Goal: Find specific page/section: Find specific page/section

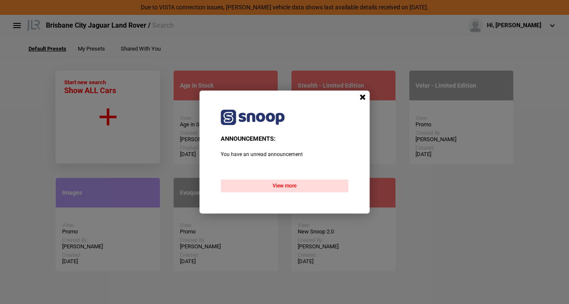
drag, startPoint x: 363, startPoint y: 96, endPoint x: 230, endPoint y: 97, distance: 133.5
click at [362, 95] on span at bounding box center [362, 97] width 13 height 13
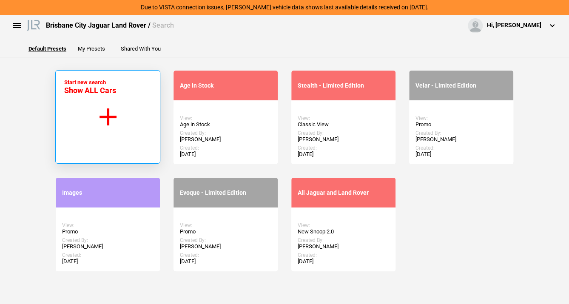
click at [109, 103] on button "Start new search Show ALL Cars" at bounding box center [107, 117] width 105 height 94
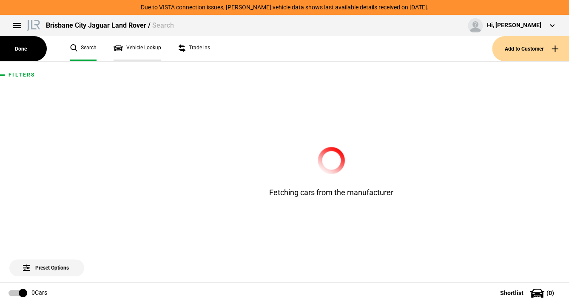
click at [134, 46] on link "Vehicle Lookup" at bounding box center [138, 48] width 48 height 25
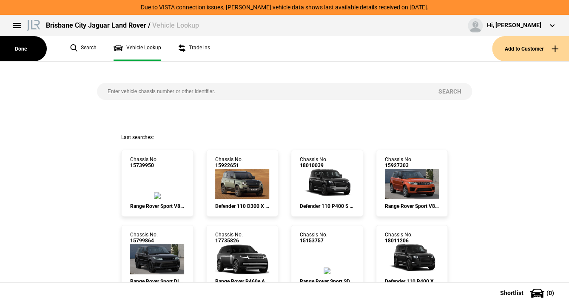
click at [122, 91] on input "search" at bounding box center [262, 91] width 331 height 17
paste input "[US_VEHICLE_IDENTIFICATION_NUMBER]"
click at [457, 88] on button "Search" at bounding box center [450, 91] width 44 height 17
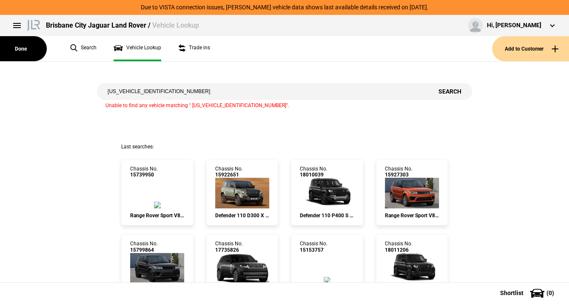
drag, startPoint x: 136, startPoint y: 91, endPoint x: 81, endPoint y: 92, distance: 55.3
click at [81, 92] on div "[US_VEHICLE_IDENTIFICATION_NUMBER] Search Unable to find any vehicle matching "…" at bounding box center [285, 103] width 582 height 82
type input "LA895398"
click at [449, 90] on button "Search" at bounding box center [450, 91] width 44 height 17
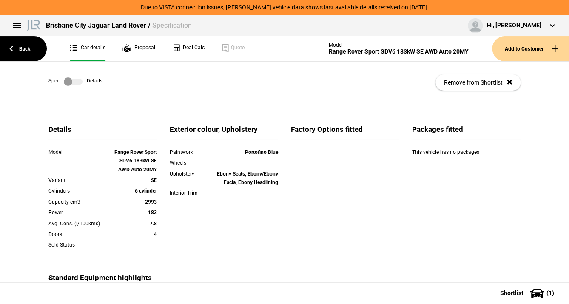
click at [73, 80] on label at bounding box center [73, 81] width 19 height 9
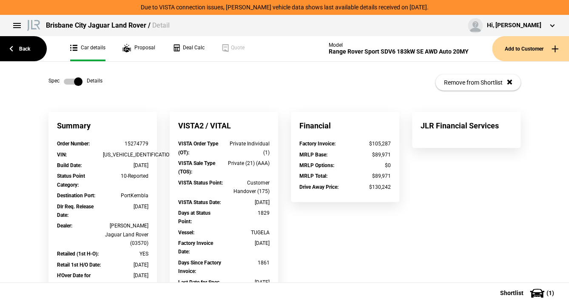
click at [68, 81] on label at bounding box center [73, 81] width 19 height 9
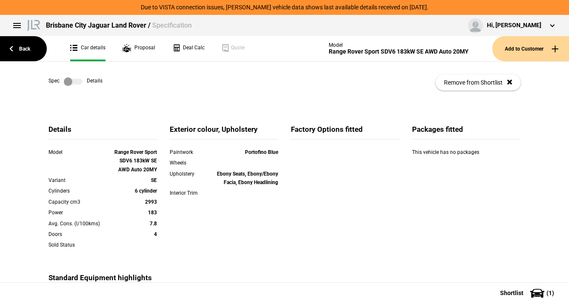
click at [72, 80] on label at bounding box center [73, 81] width 19 height 9
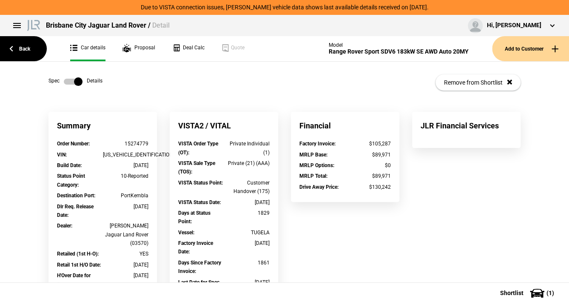
click at [69, 82] on label at bounding box center [73, 81] width 19 height 9
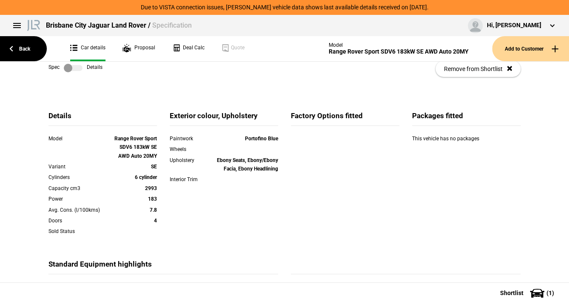
scroll to position [10, 0]
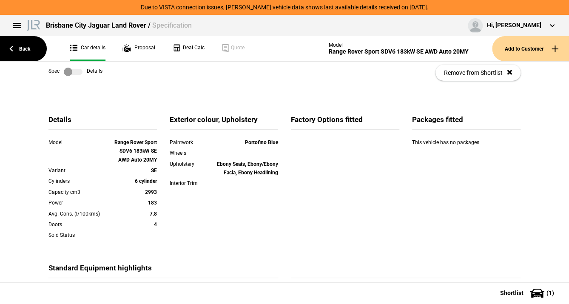
click at [71, 71] on label at bounding box center [73, 72] width 19 height 9
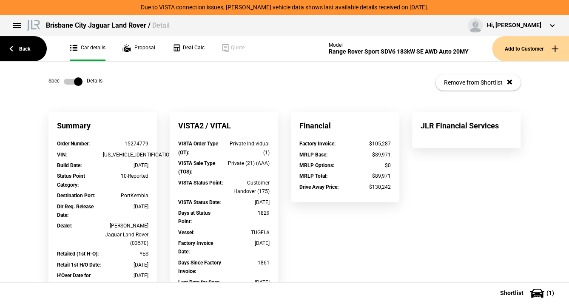
click at [65, 81] on label at bounding box center [73, 81] width 19 height 9
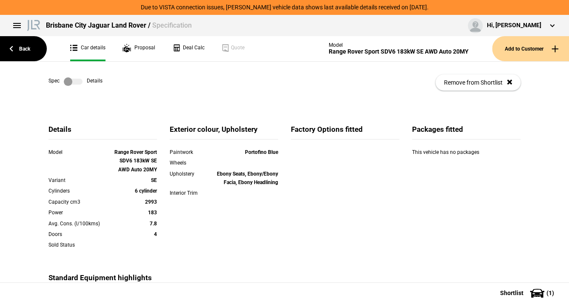
click at [195, 110] on div "Spec Details Remove from Shortlist" at bounding box center [284, 87] width 485 height 50
click at [70, 80] on label at bounding box center [73, 81] width 19 height 9
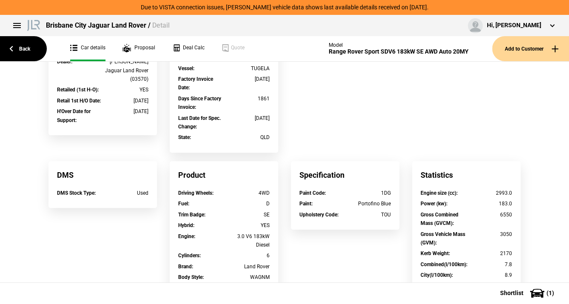
scroll to position [162, 0]
